Goal: Transaction & Acquisition: Purchase product/service

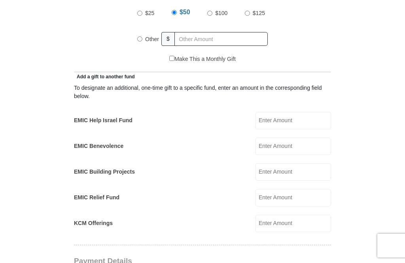
scroll to position [384, 0]
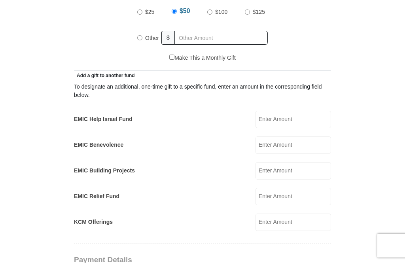
click at [148, 43] on label "Other" at bounding box center [151, 37] width 19 height 17
click at [142, 40] on input "Other" at bounding box center [139, 37] width 5 height 5
radio input "true"
type input "550"
click at [382, 69] on form "Eagle Mountain International Church Online Giving Because of gifts like yours, …" at bounding box center [203, 215] width 372 height 1136
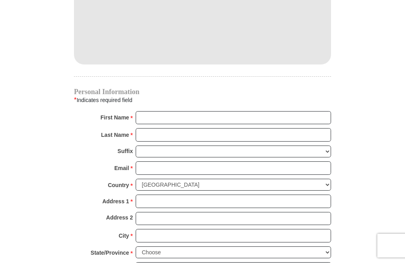
scroll to position [714, 0]
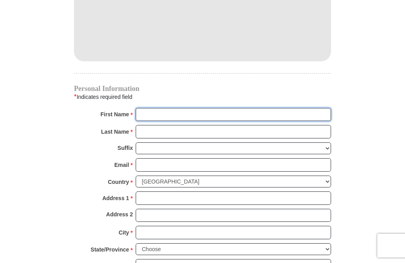
click at [327, 119] on input "First Name *" at bounding box center [233, 114] width 195 height 13
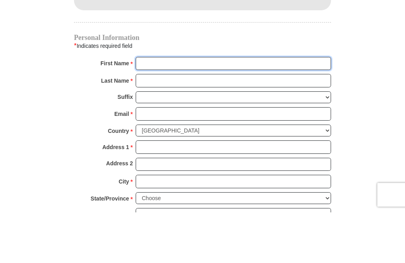
type input "Mercedes"
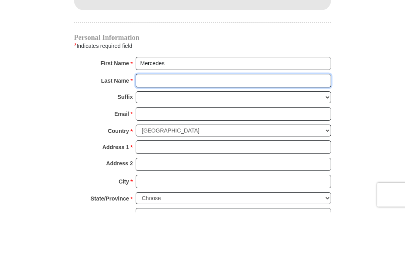
type input "Guilty"
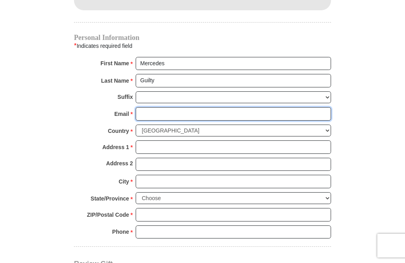
click at [217, 118] on input "Email *" at bounding box center [233, 113] width 195 height 13
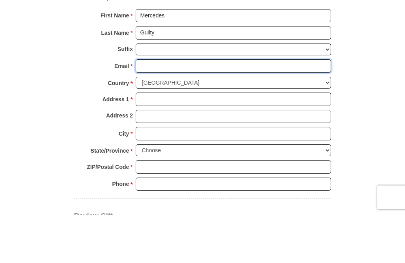
type input "2"
type input "3travioz@gmail.com"
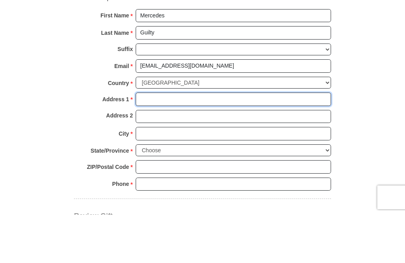
click at [247, 141] on input "Address 1 *" at bounding box center [233, 147] width 195 height 13
type input "PO Box 1064"
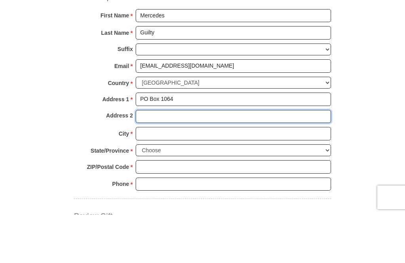
click at [210, 158] on input "Address 2" at bounding box center [233, 164] width 195 height 13
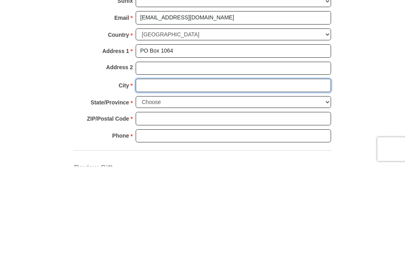
click at [253, 175] on input "City *" at bounding box center [233, 181] width 195 height 13
type input "Prosper"
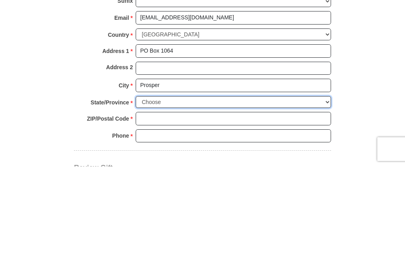
click at [220, 192] on select "Choose Alabama Alaska American Samoa Arizona Arkansas Armed Forces Americas Arm…" at bounding box center [233, 198] width 195 height 12
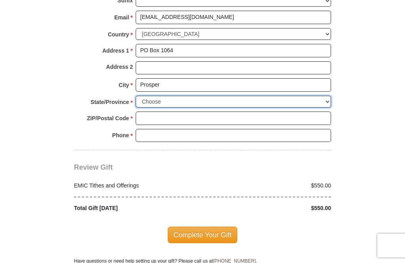
select select "TX"
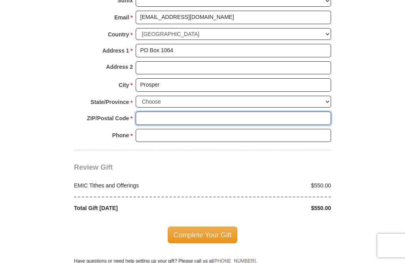
click at [227, 115] on input "ZIP/Postal Code *" at bounding box center [233, 117] width 195 height 13
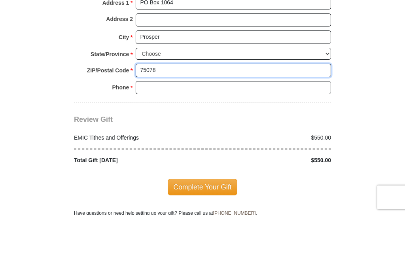
type input "75078"
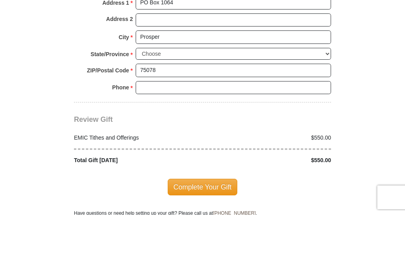
click at [212, 129] on input "Phone * *" at bounding box center [233, 135] width 195 height 13
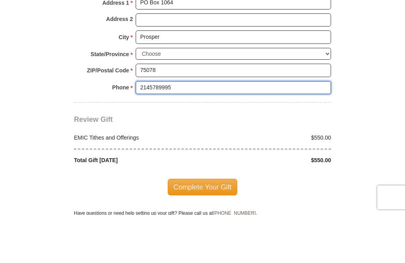
type input "2145789995"
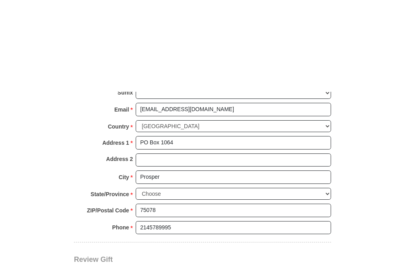
scroll to position [882, 0]
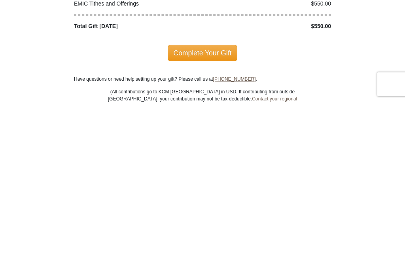
click at [219, 206] on span "Complete Your Gift" at bounding box center [203, 214] width 70 height 17
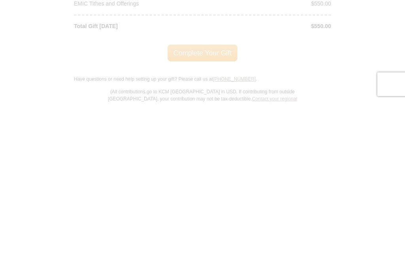
scroll to position [1044, 0]
